Goal: Task Accomplishment & Management: Manage account settings

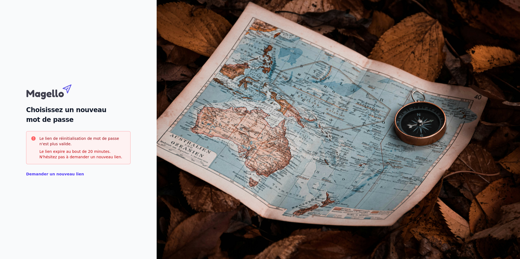
click at [64, 173] on link "Demander un nouveau lien" at bounding box center [55, 174] width 58 height 4
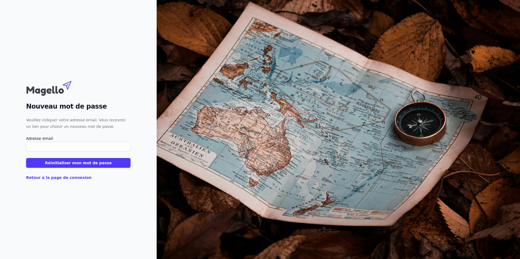
type input "G"
type input "g.golger@thollebeke.be"
click at [75, 163] on button "Réinitialiser mon mot de passe" at bounding box center [78, 163] width 104 height 10
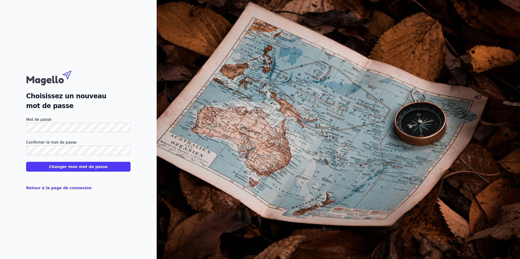
click at [109, 165] on button "Changer mon mot de passe" at bounding box center [78, 167] width 104 height 10
